Goal: Task Accomplishment & Management: Manage account settings

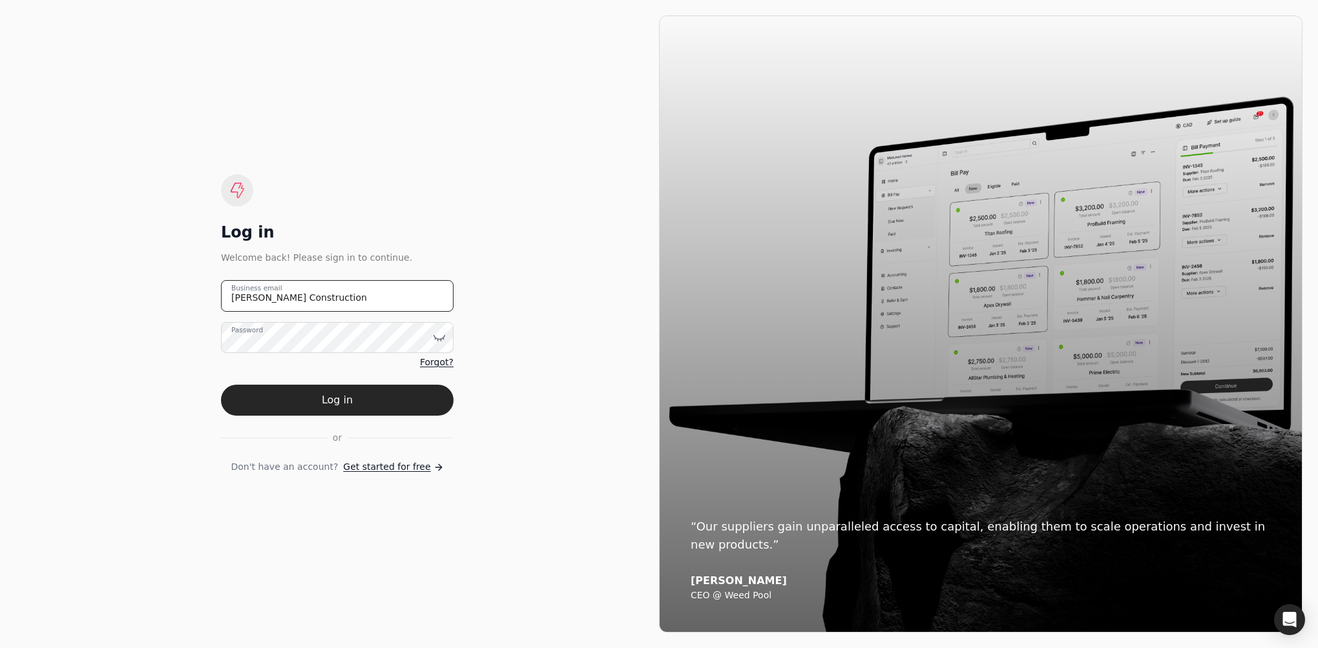
click at [347, 290] on email "[PERSON_NAME] Construction" at bounding box center [337, 296] width 233 height 32
type email "J"
type email "[EMAIL_ADDRESS][PERSON_NAME][DOMAIN_NAME]"
click at [221, 385] on button "Log in" at bounding box center [337, 400] width 233 height 31
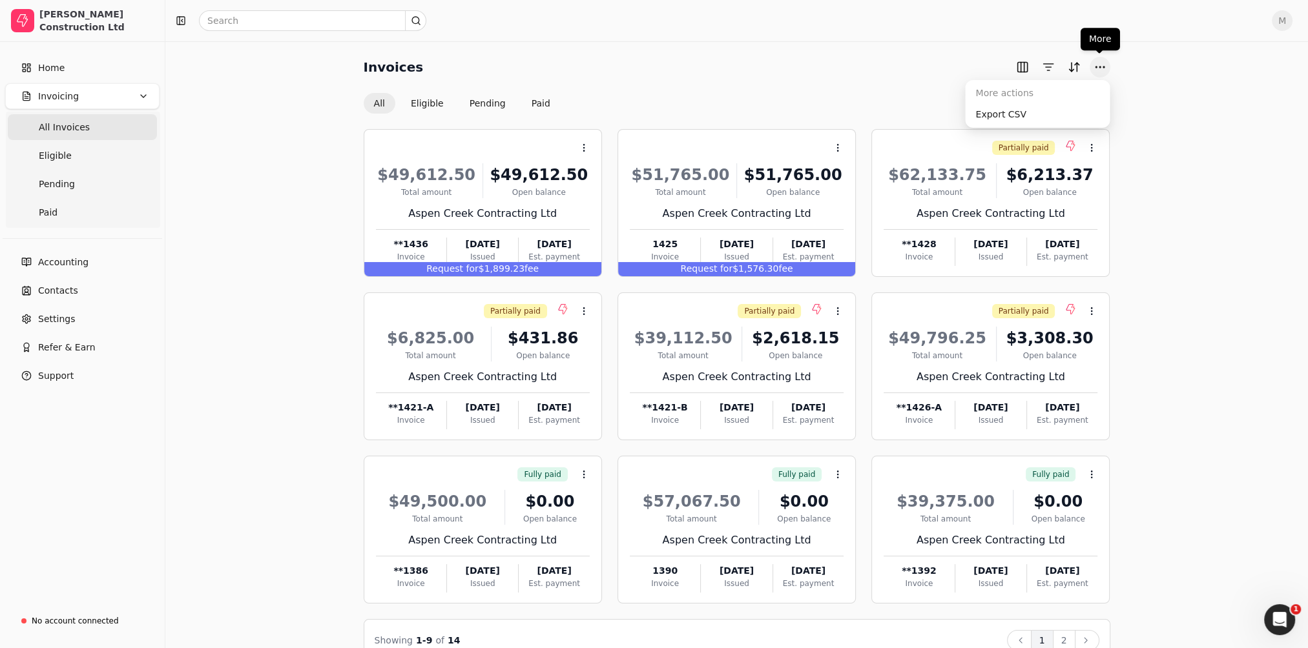
click at [1104, 68] on button "More" at bounding box center [1100, 67] width 21 height 21
click at [1253, 70] on div "Invoices All Eligible Pending Paid Context Menu Button $49,612.50 Total amount …" at bounding box center [736, 359] width 1111 height 604
click at [1289, 20] on span "M" at bounding box center [1282, 20] width 21 height 21
click at [1204, 95] on span "Sign Out" at bounding box center [1202, 97] width 39 height 14
